Goal: Transaction & Acquisition: Purchase product/service

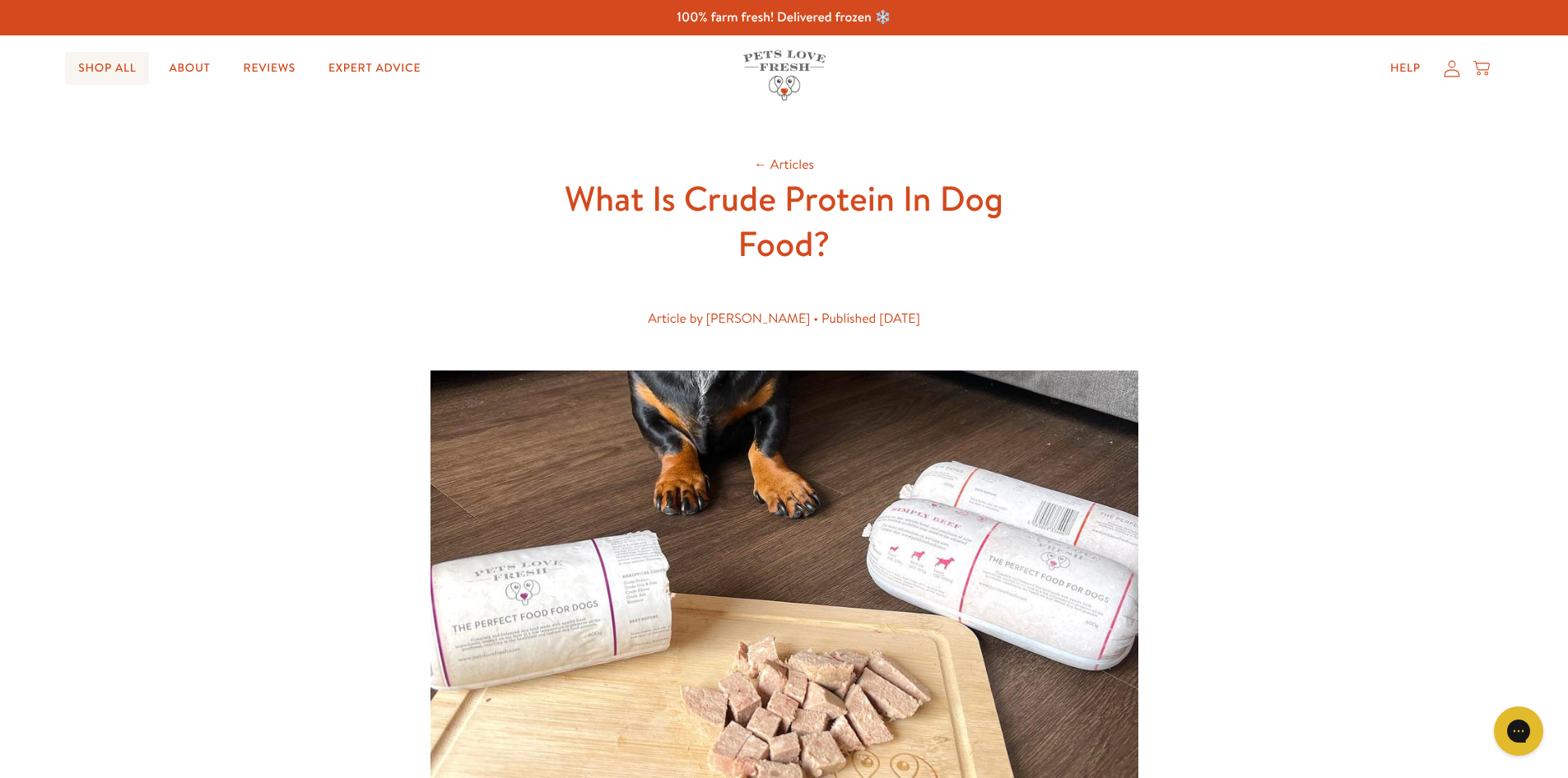
click at [102, 75] on link "Shop All" at bounding box center [107, 69] width 84 height 33
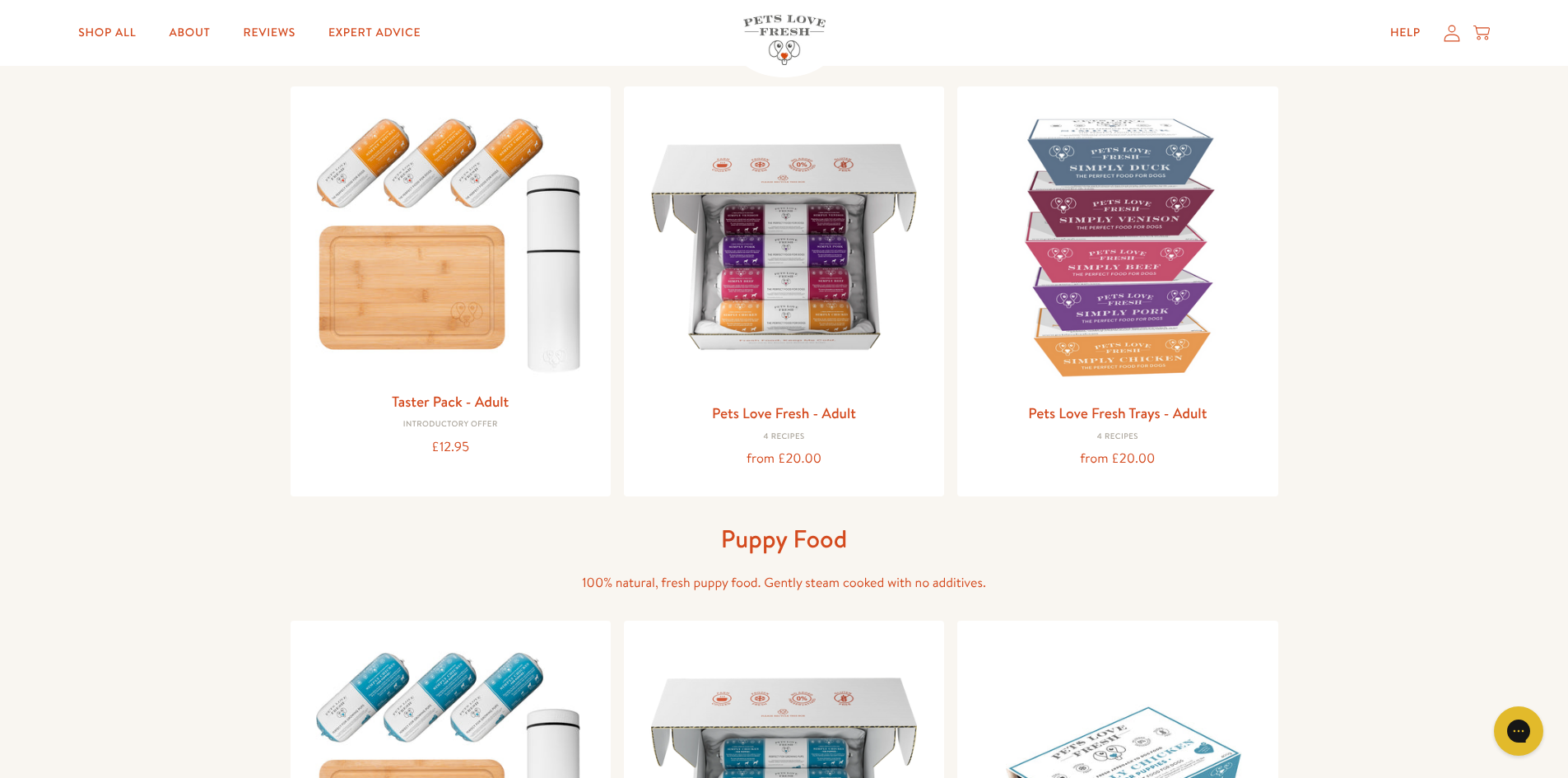
scroll to position [82, 0]
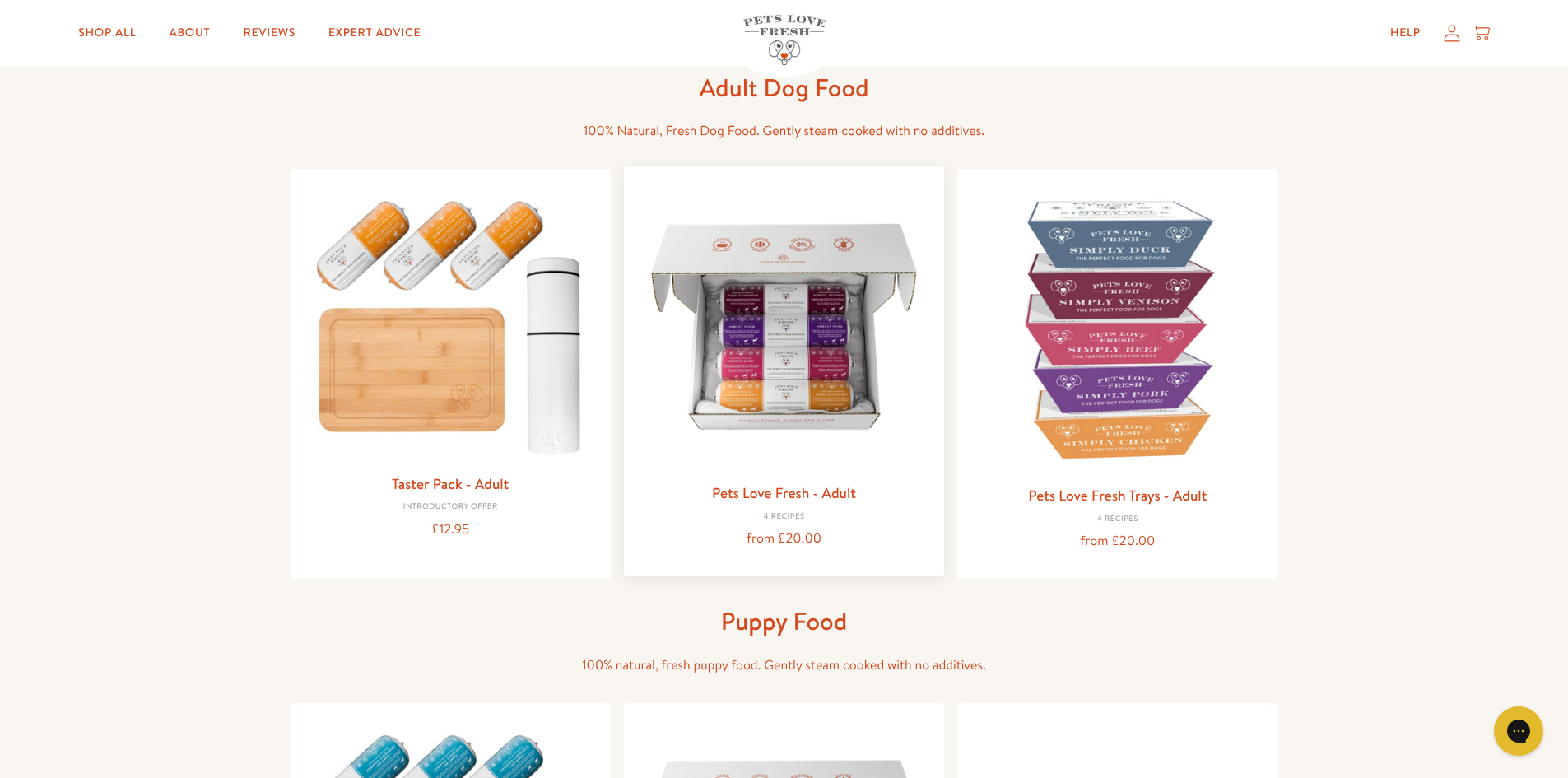
click at [772, 339] on img at bounding box center [784, 326] width 294 height 294
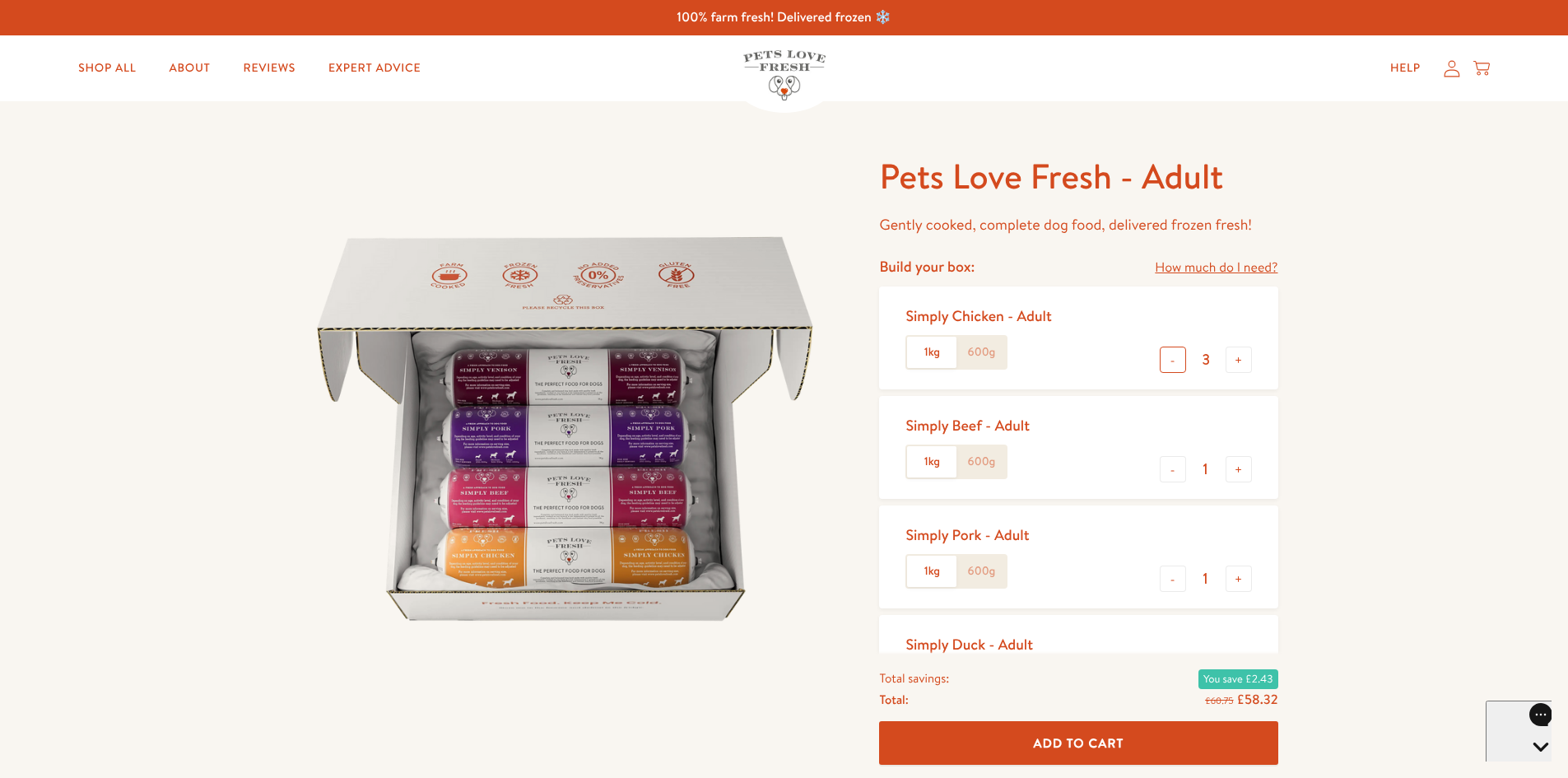
click at [1176, 366] on button "-" at bounding box center [1173, 359] width 26 height 26
type input "0"
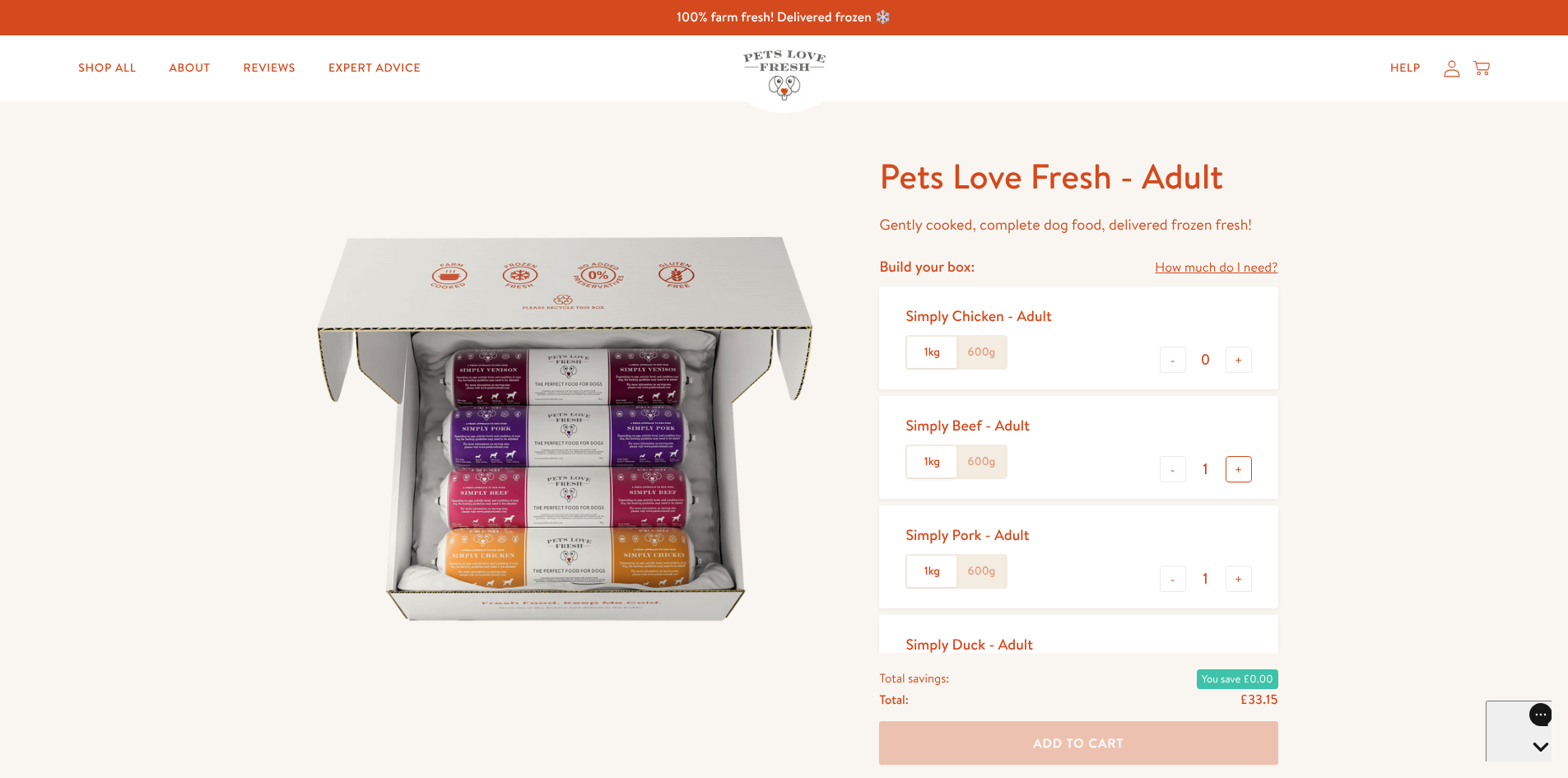
click at [1248, 477] on button "+" at bounding box center [1238, 469] width 26 height 26
type input "2"
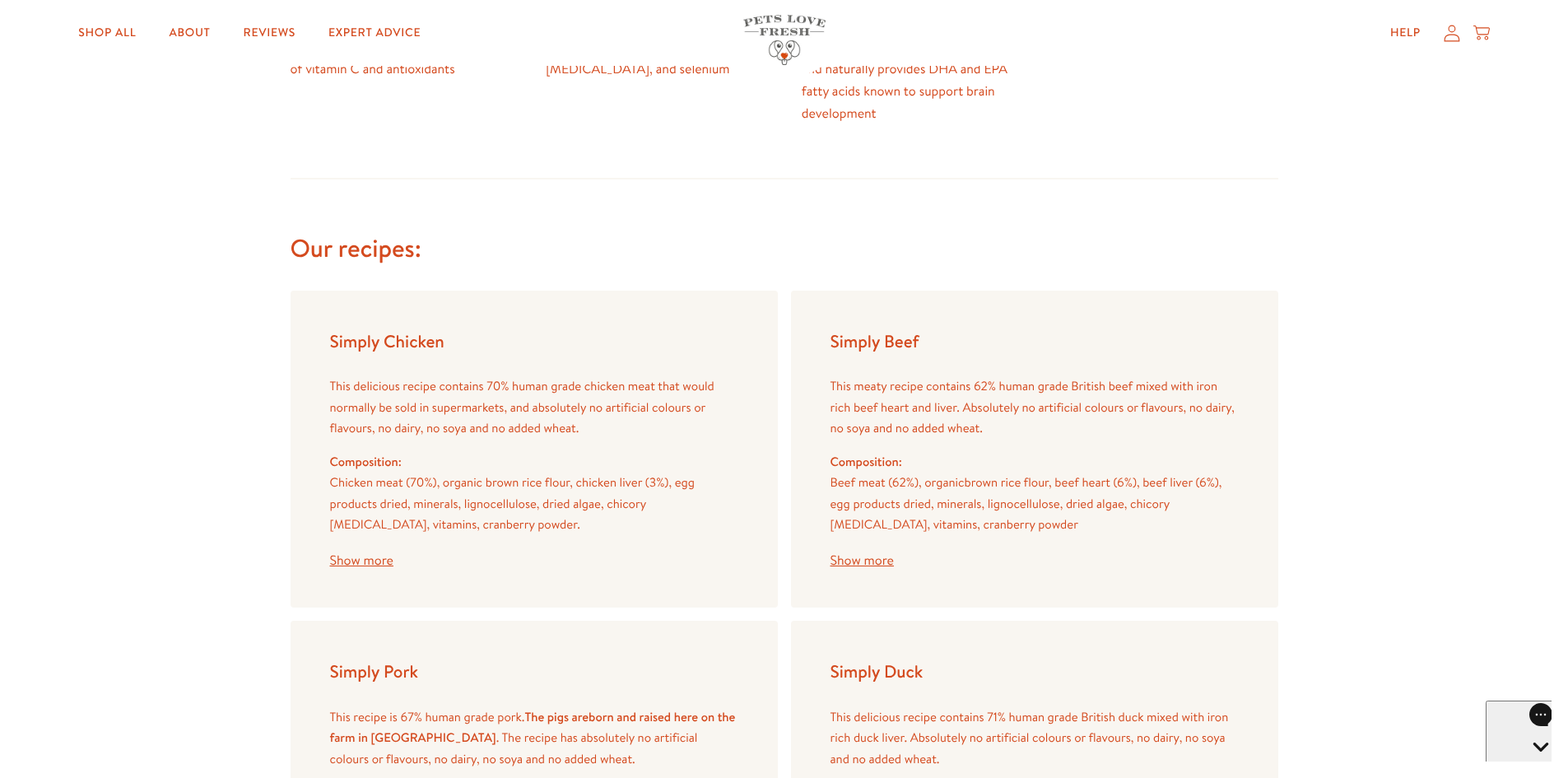
scroll to position [1728, 0]
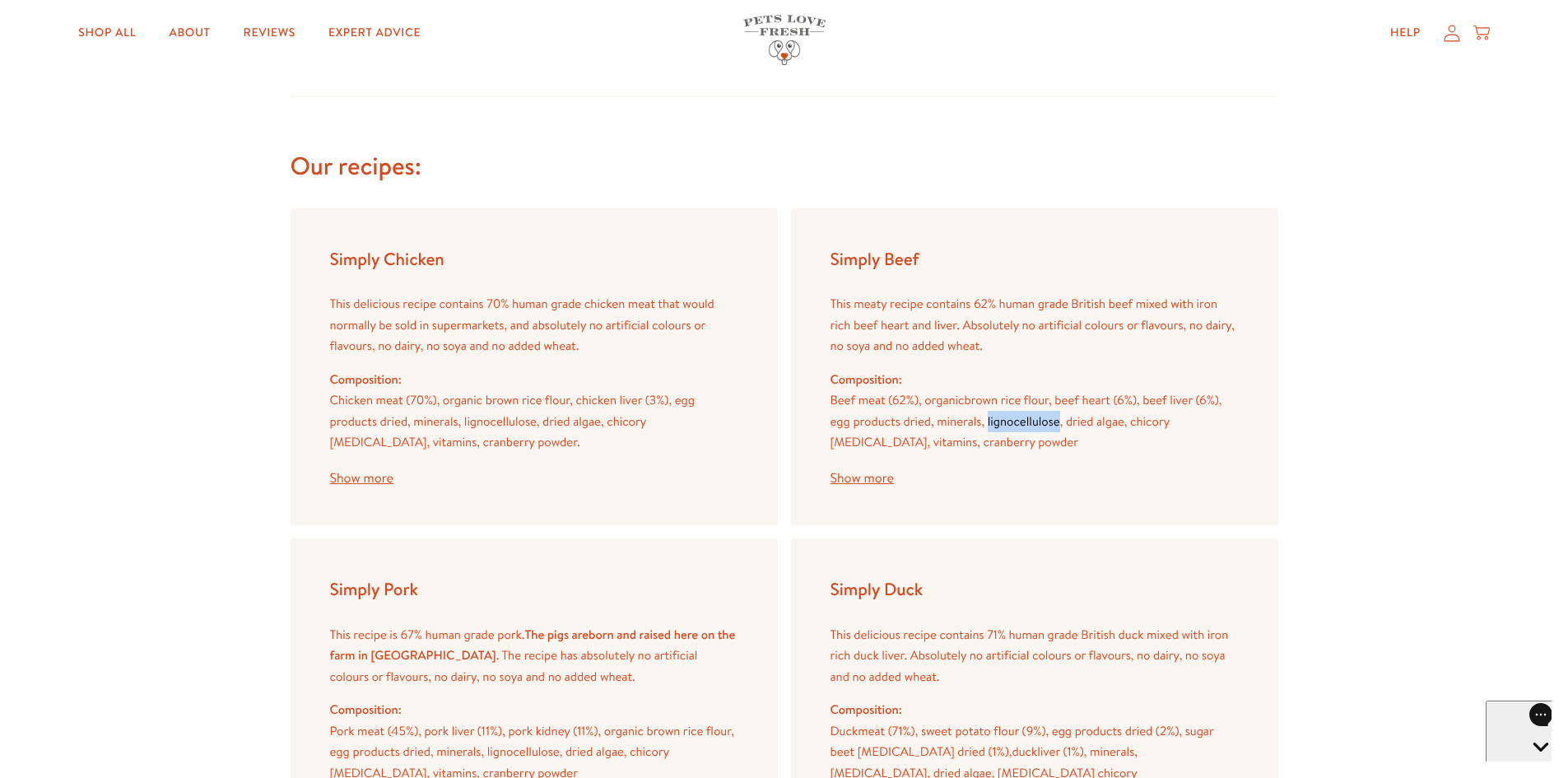
drag, startPoint x: 989, startPoint y: 426, endPoint x: 1060, endPoint y: 422, distance: 71.1
click at [1060, 422] on span "Beef meat (62%), organic brown rice flour, beef heart (6%), beef liver (6%), eg…" at bounding box center [1027, 420] width 392 height 60
copy span "lignocellulose"
